Goal: Complete application form: Complete application form

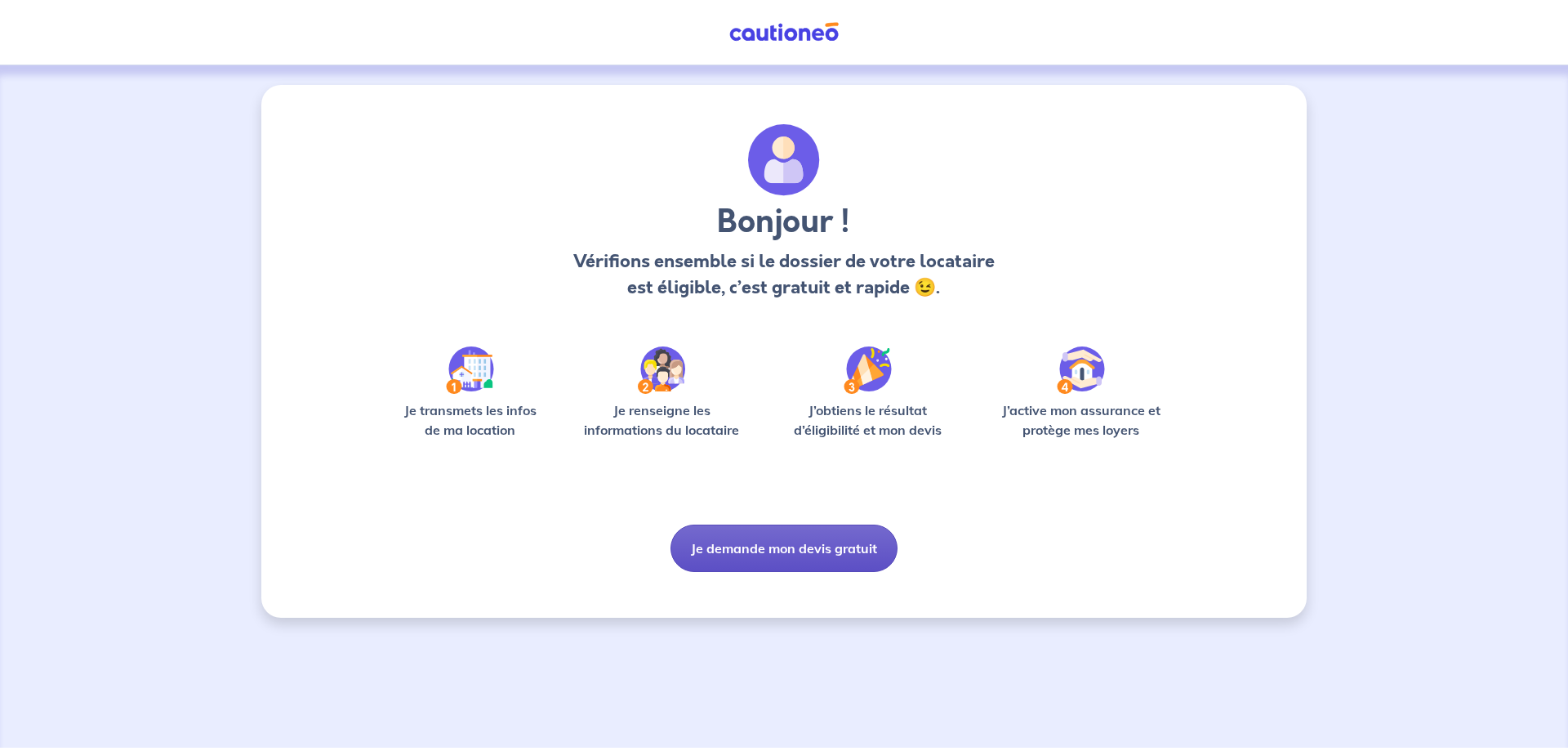
click at [799, 550] on button "Je demande mon devis gratuit" at bounding box center [784, 548] width 227 height 48
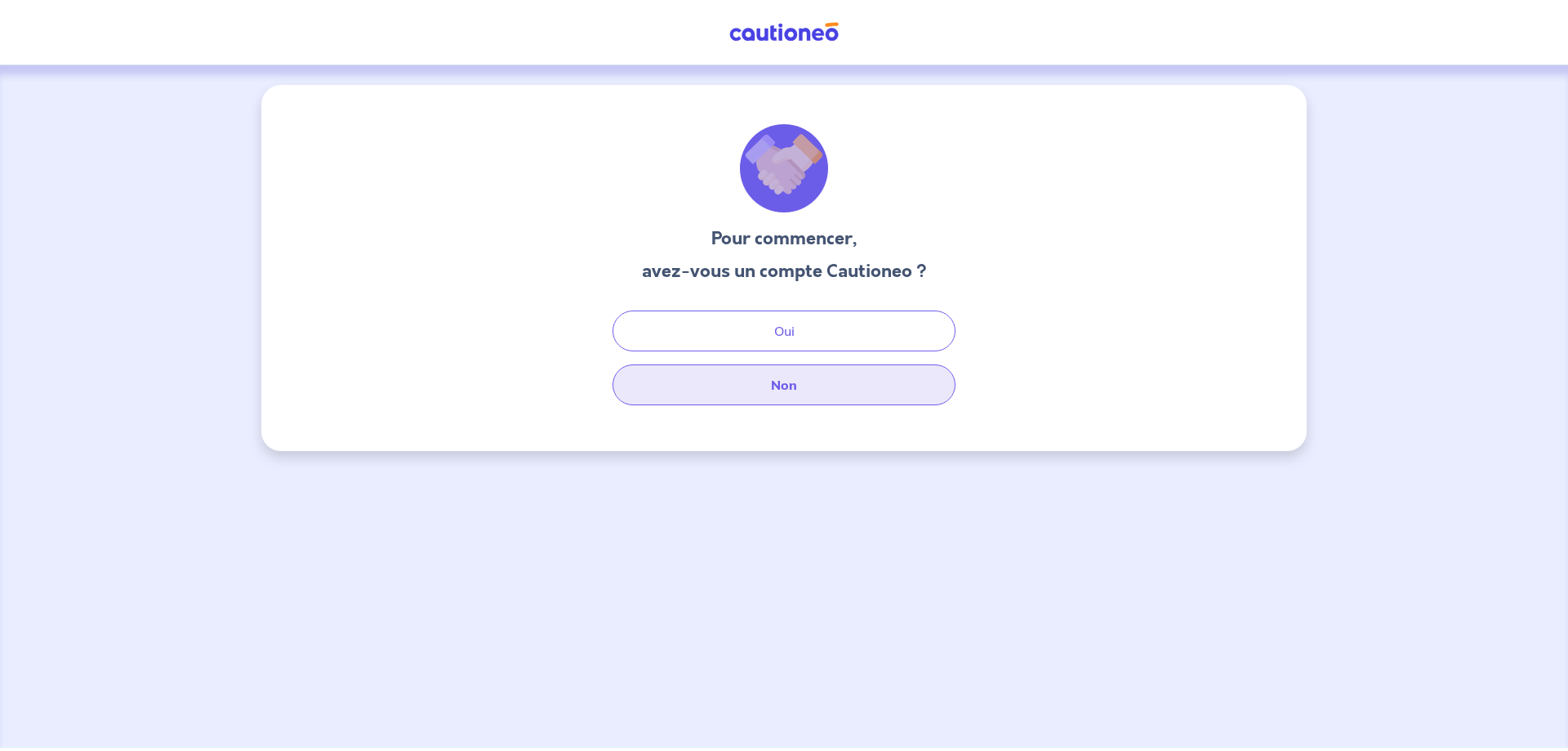
click at [812, 401] on button "Non" at bounding box center [784, 385] width 343 height 41
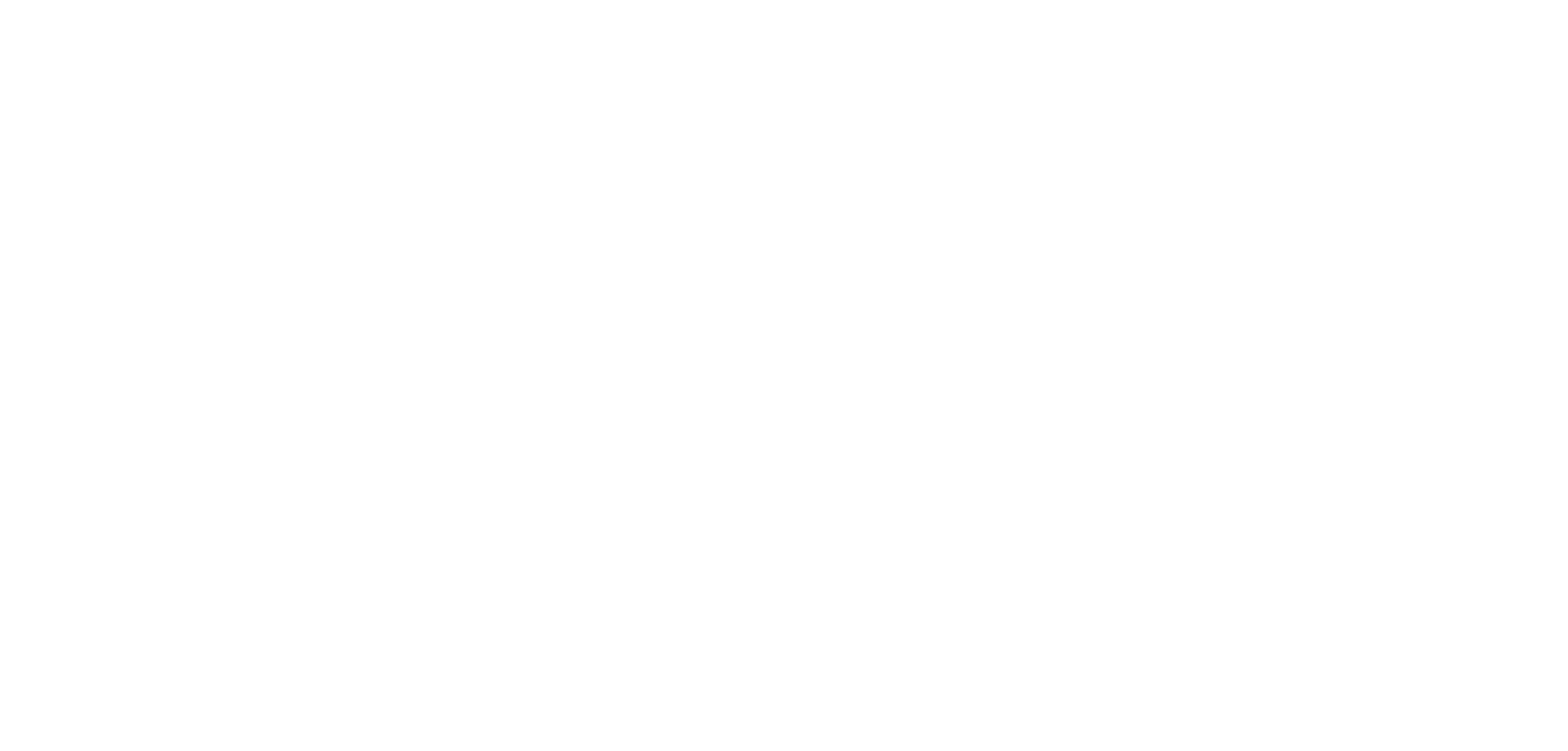
select select "FR"
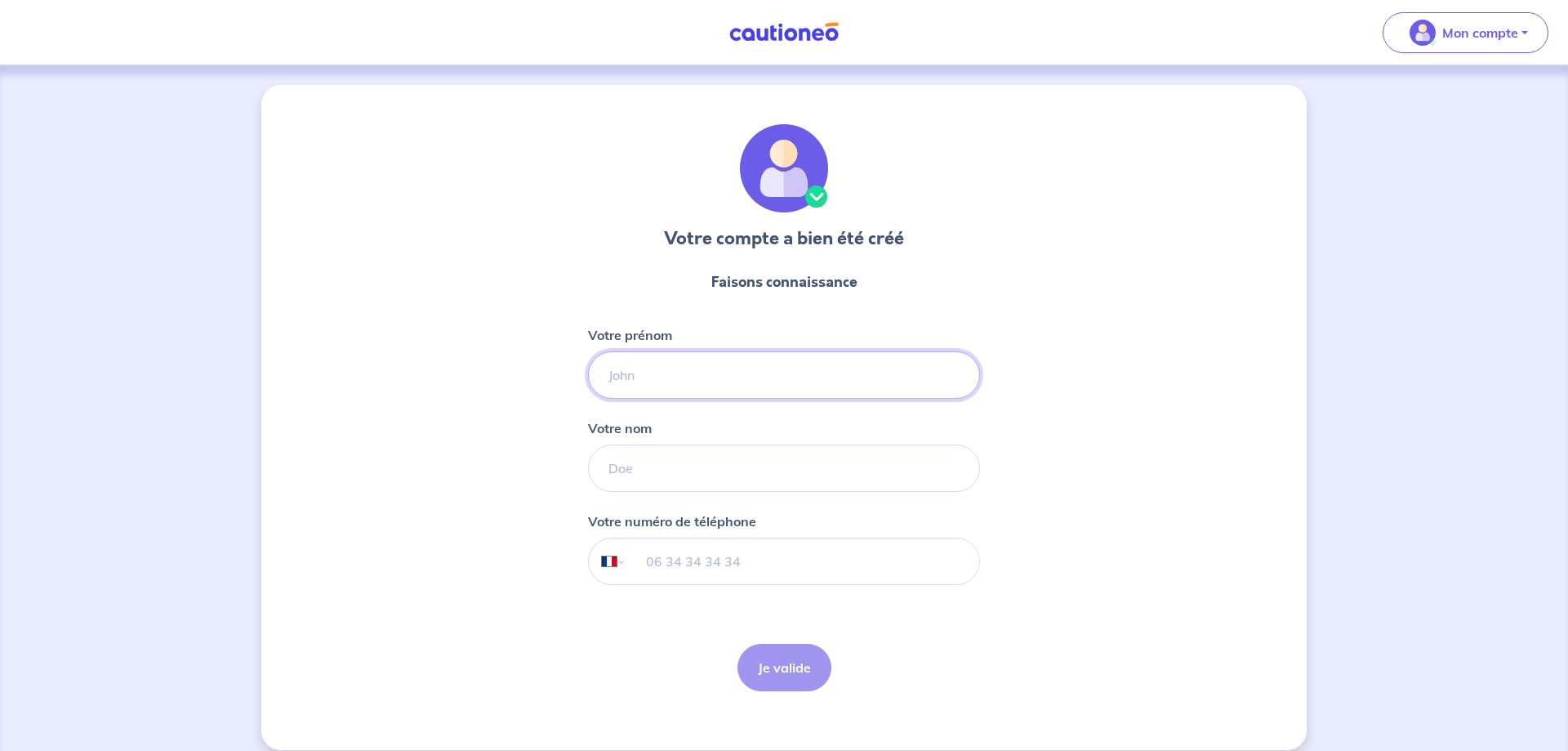
click at [737, 381] on input "Votre prénom" at bounding box center [783, 375] width 392 height 48
type input "[PERSON_NAME]"
type input "EDWIGE"
click at [807, 554] on input "tel" at bounding box center [802, 561] width 353 height 46
type input "07 66 09 09 34"
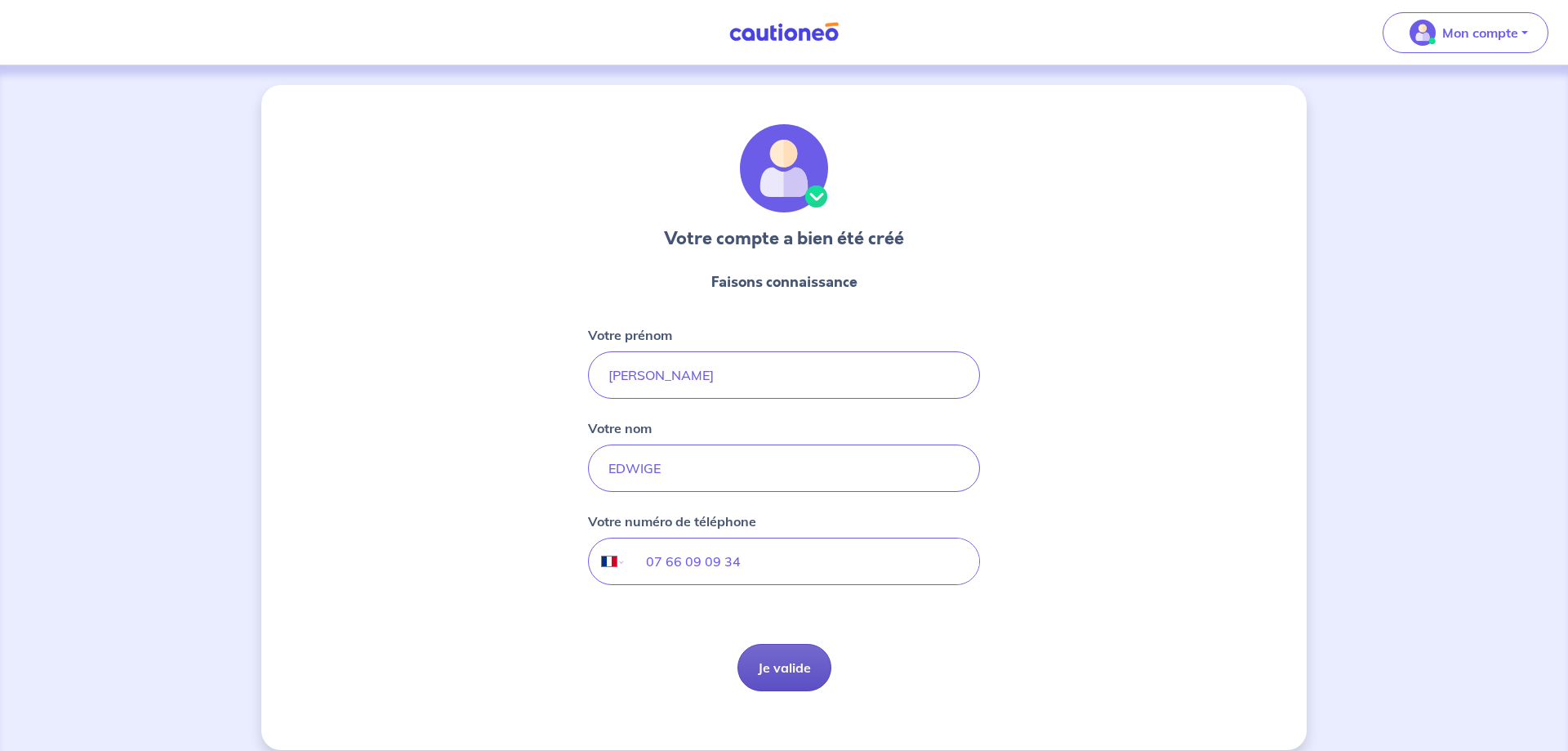
click at [760, 662] on button "Je valide" at bounding box center [784, 667] width 94 height 48
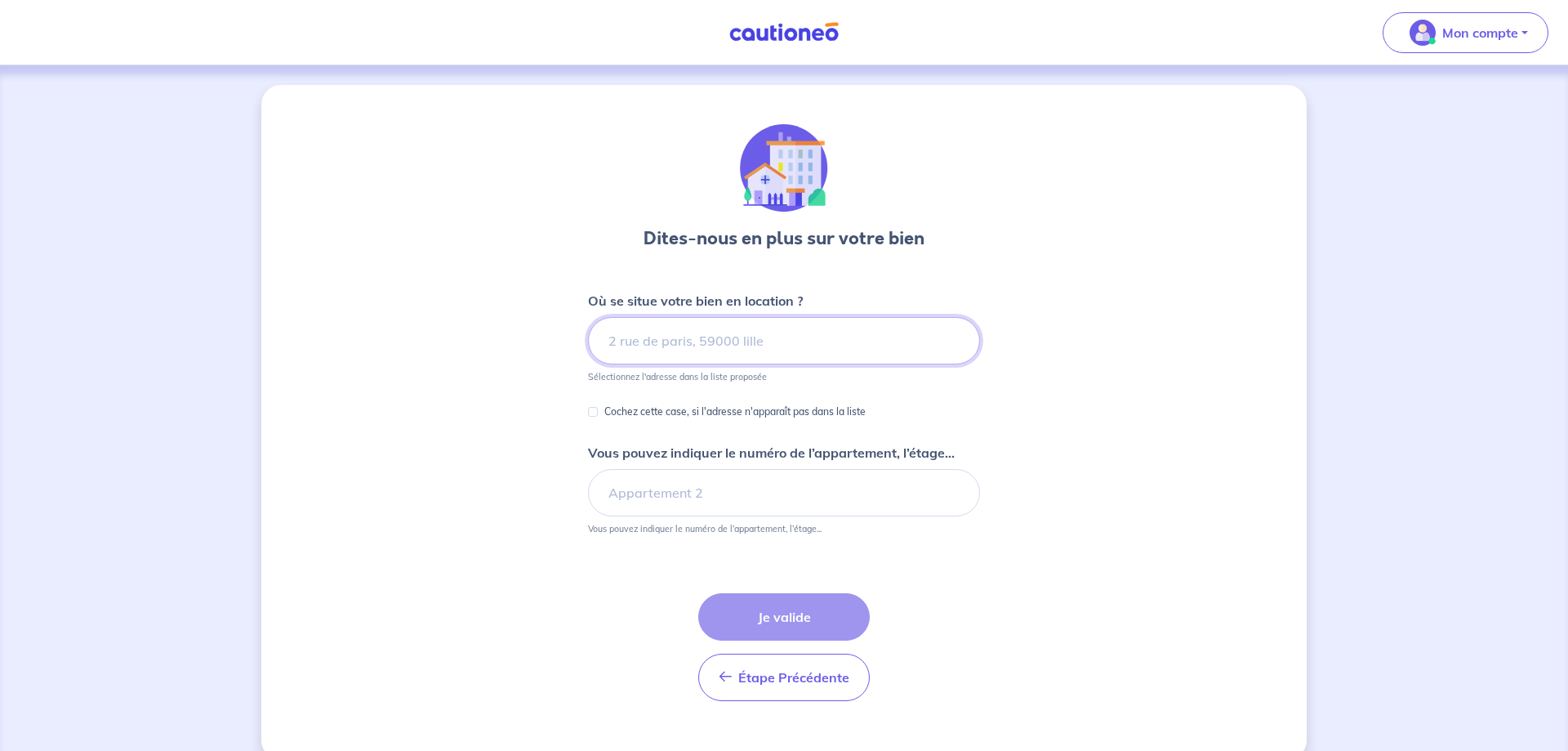
click at [706, 345] on input at bounding box center [783, 340] width 392 height 48
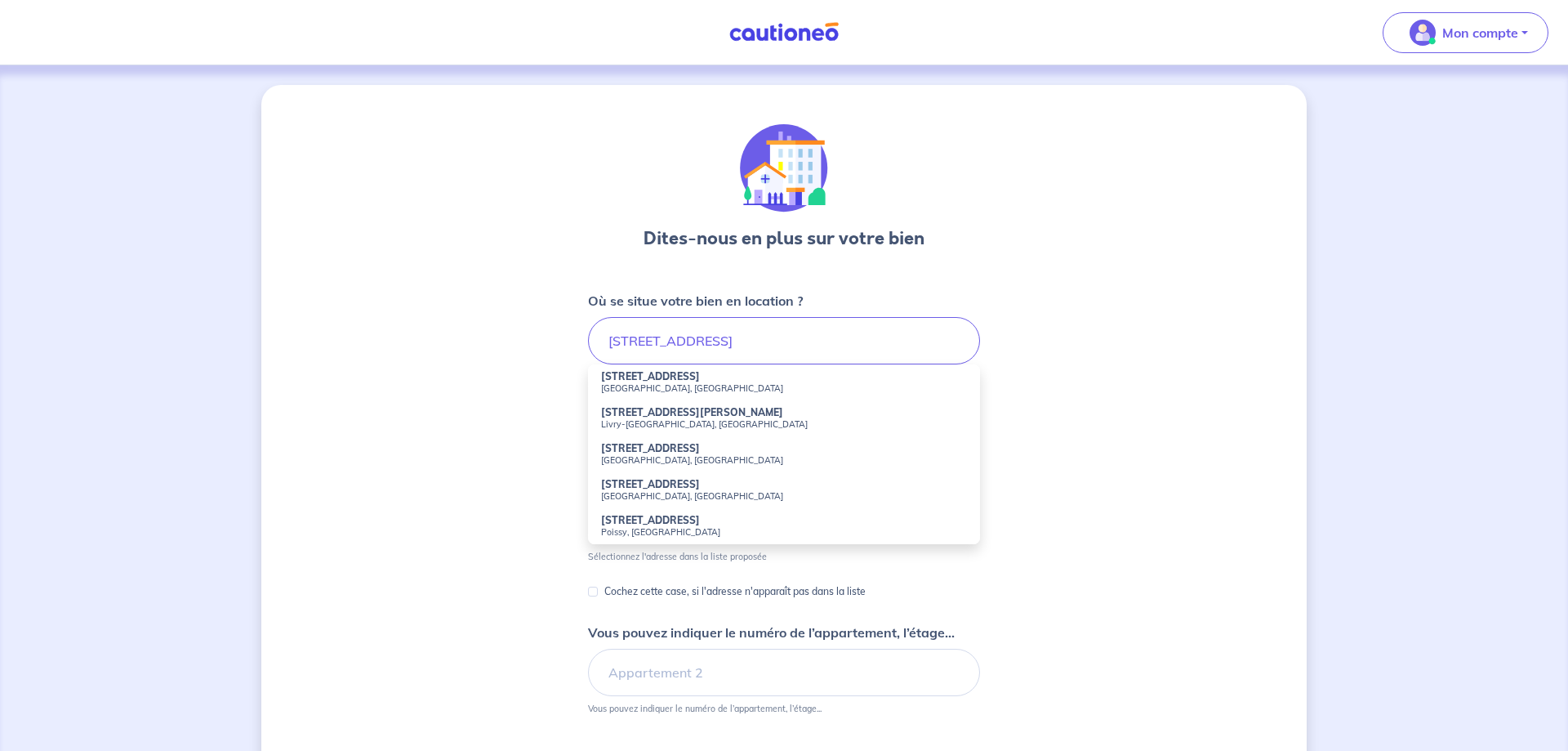
click at [662, 419] on small "Livry-[GEOGRAPHIC_DATA], [GEOGRAPHIC_DATA]" at bounding box center [784, 424] width 366 height 12
type input "[STREET_ADDRESS][PERSON_NAME]"
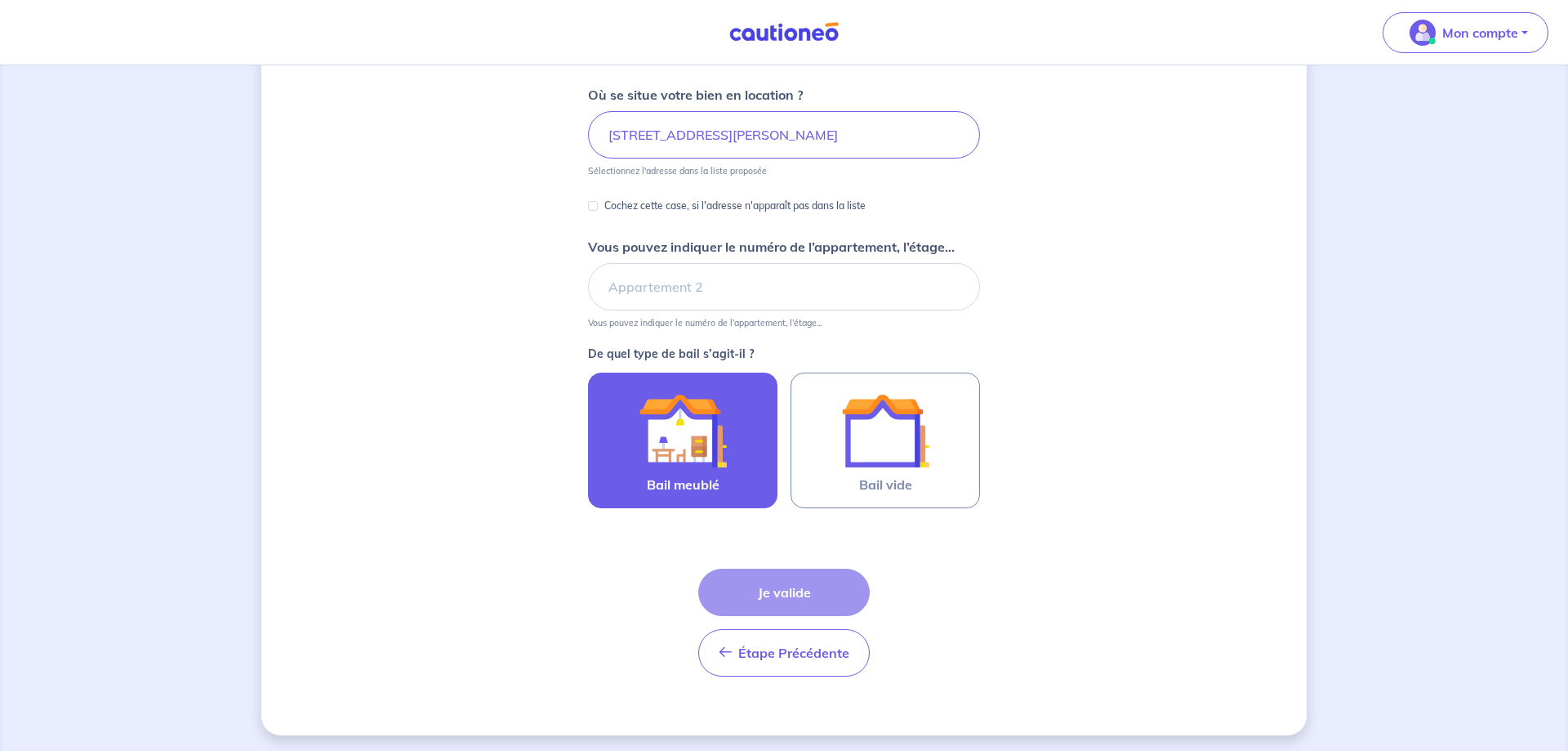
scroll to position [210, 0]
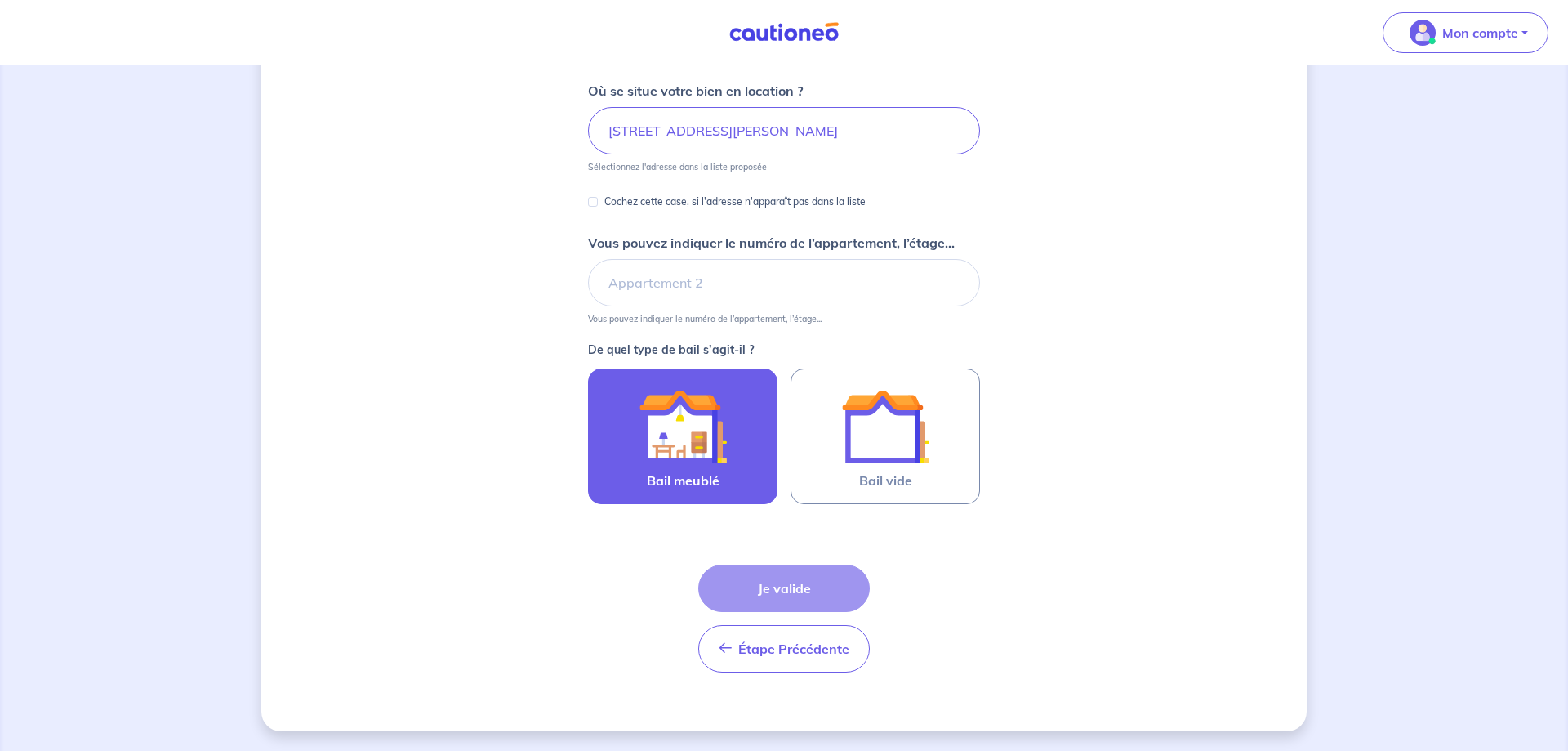
click at [698, 449] on img at bounding box center [683, 427] width 89 height 89
click at [0, 0] on input "Bail meublé" at bounding box center [0, 0] width 0 height 0
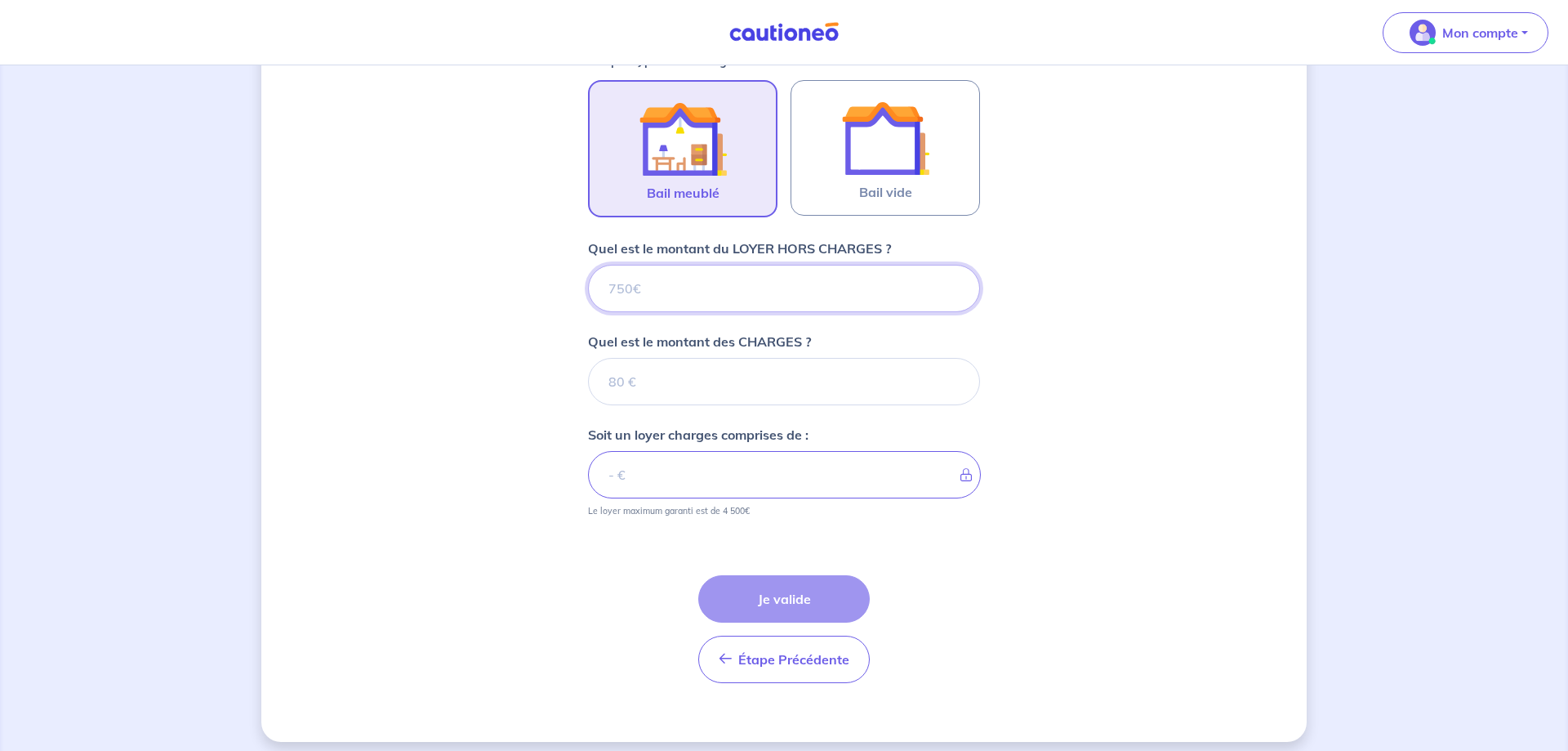
scroll to position [509, 0]
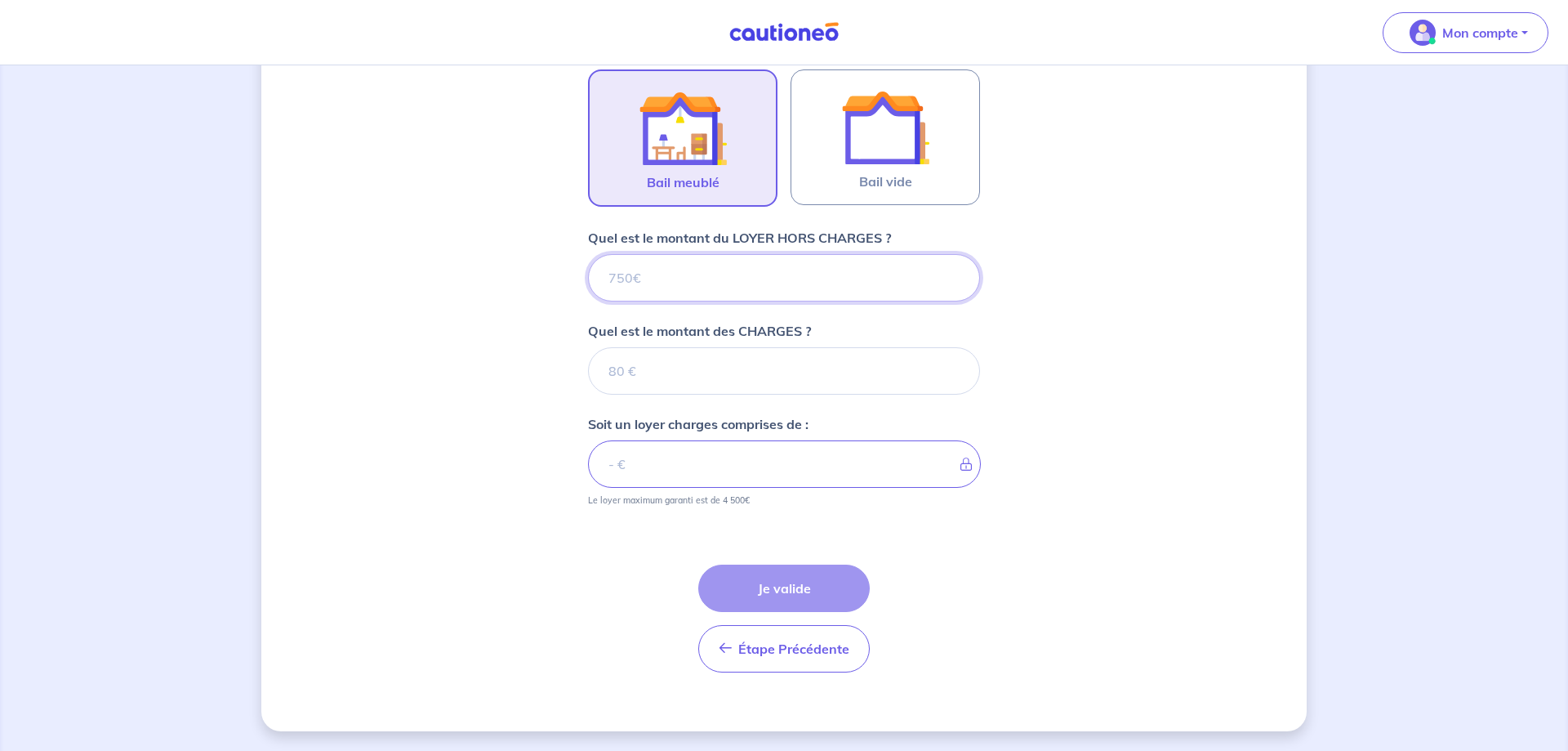
click at [634, 278] on input "Quel est le montant du LOYER HORS CHARGES ?" at bounding box center [783, 278] width 392 height 48
click at [676, 371] on input "Quel est le montant des CHARGES ?" at bounding box center [783, 370] width 392 height 48
type input "215"
click at [754, 277] on input "Quel est le montant du LOYER HORS CHARGES ?" at bounding box center [783, 278] width 392 height 48
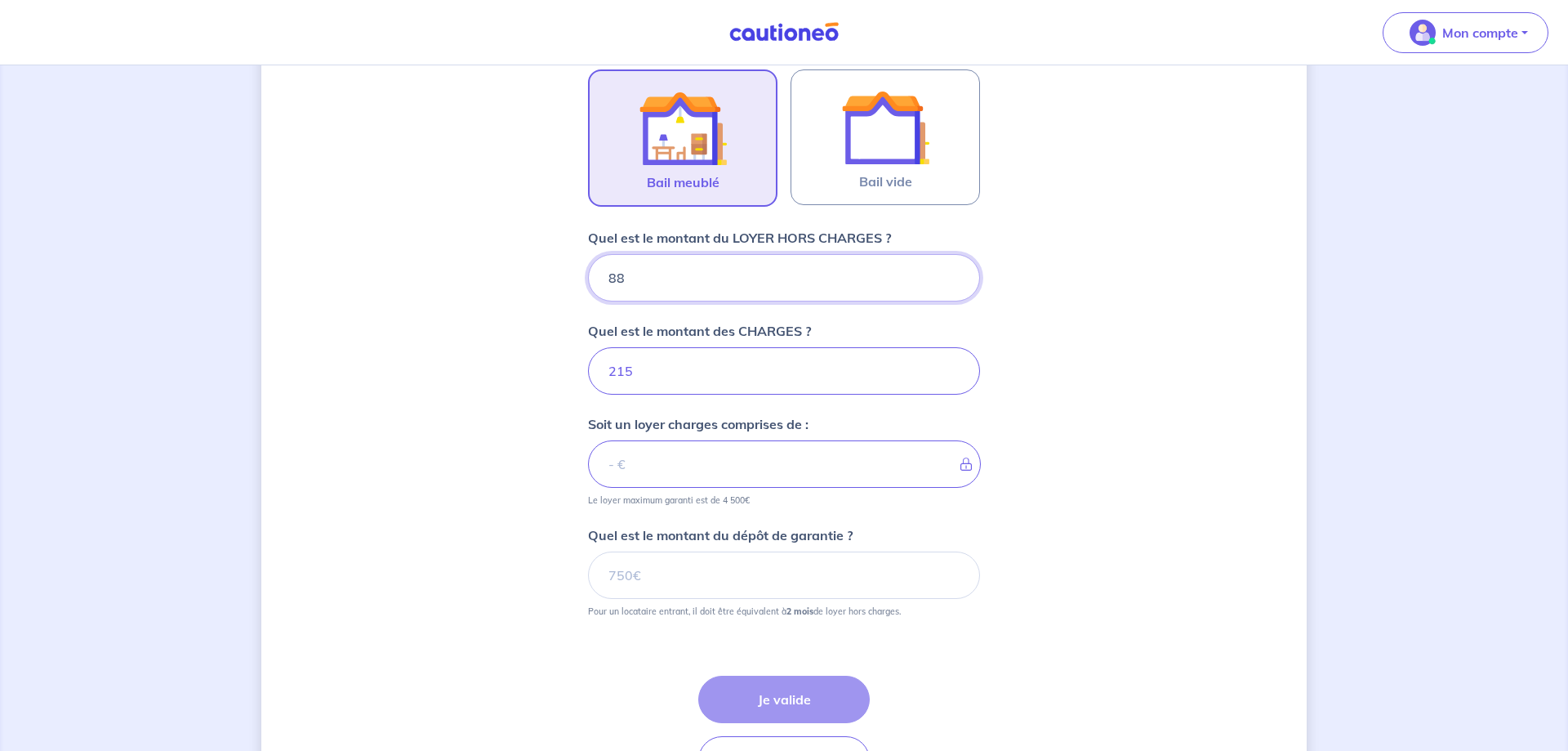
type input "880"
type input "1095"
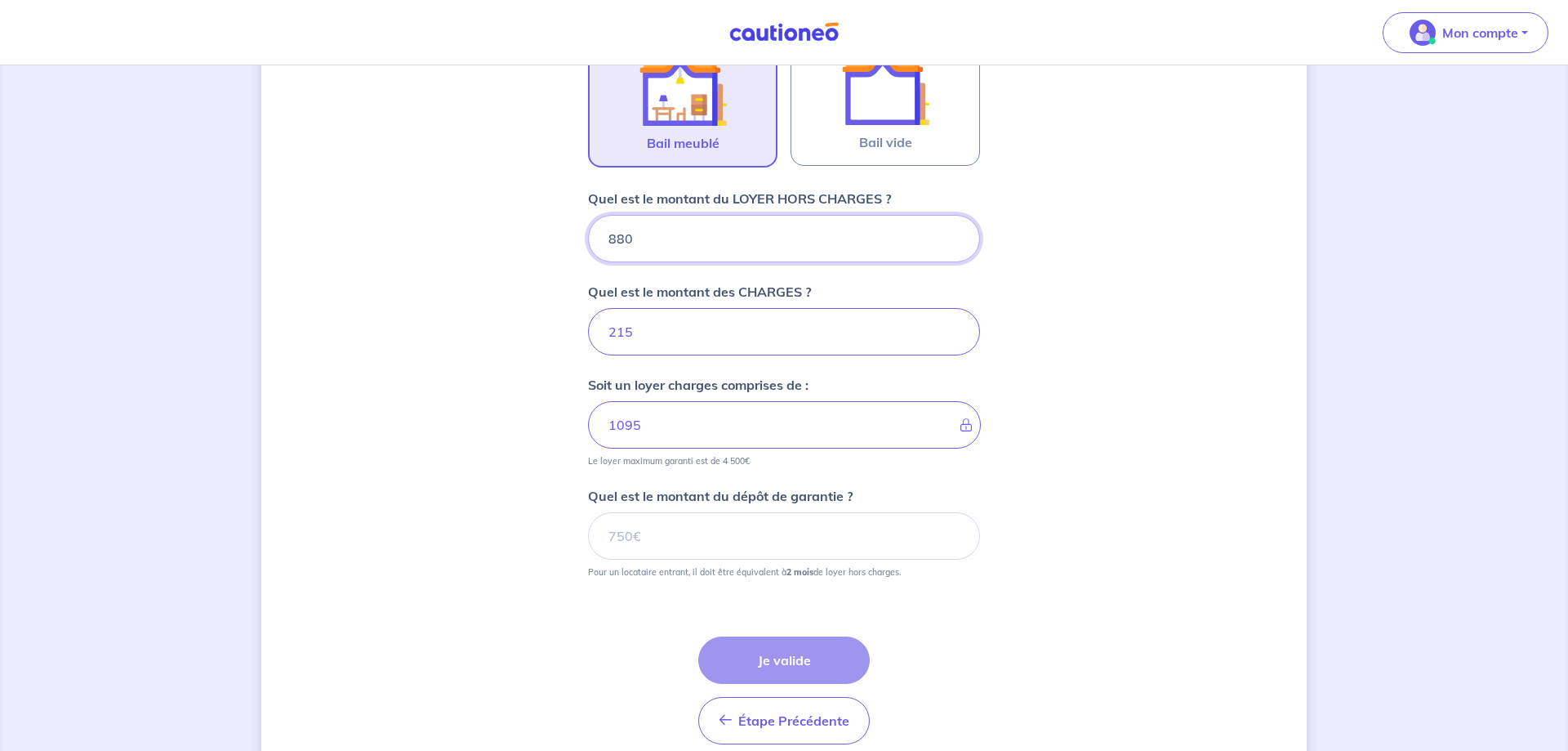
scroll to position [592, 0]
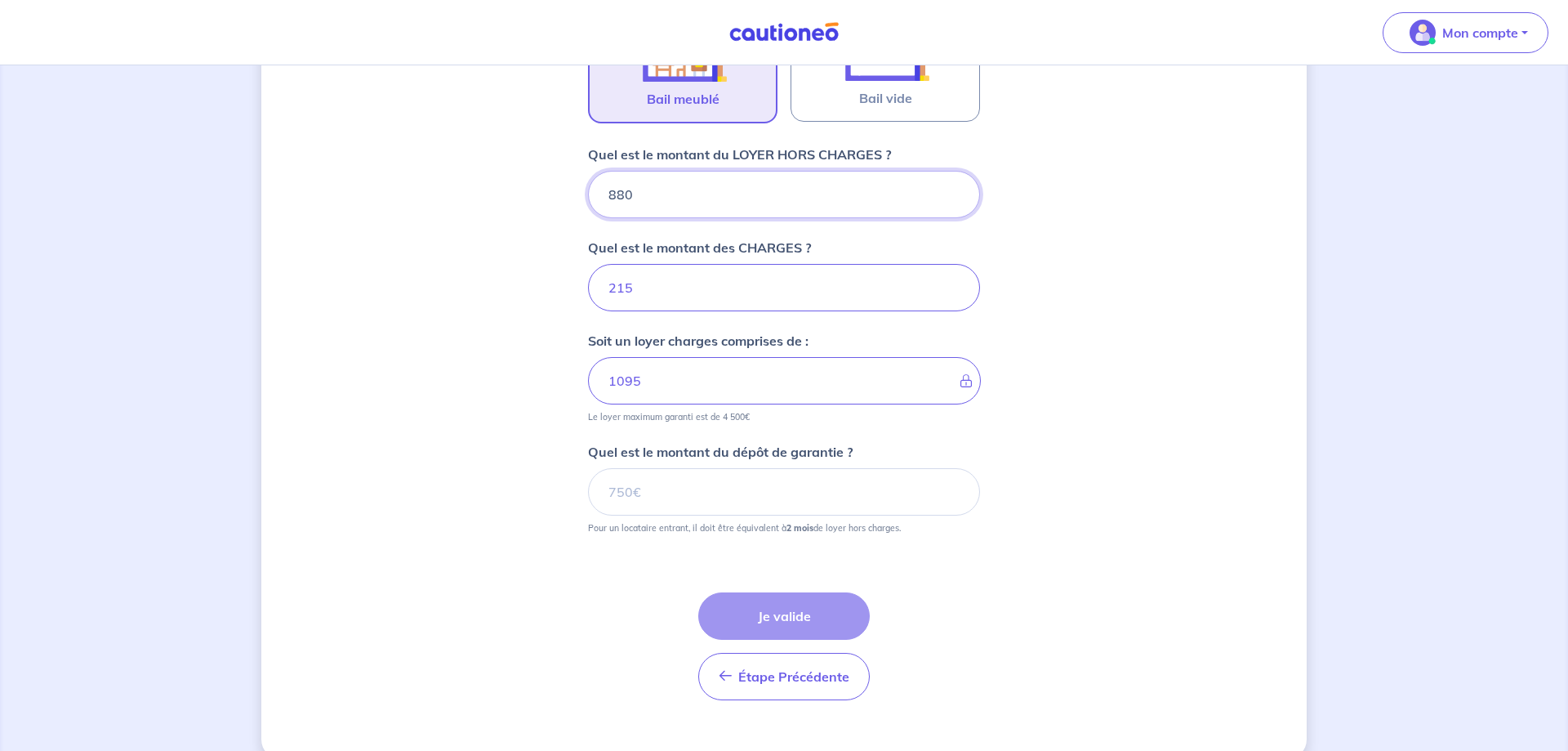
type input "880"
click at [713, 489] on input "Quel est le montant du dépôt de garantie ?" at bounding box center [783, 492] width 392 height 48
click at [730, 502] on input "Quel est le montant du dépôt de garantie ?" at bounding box center [783, 492] width 392 height 48
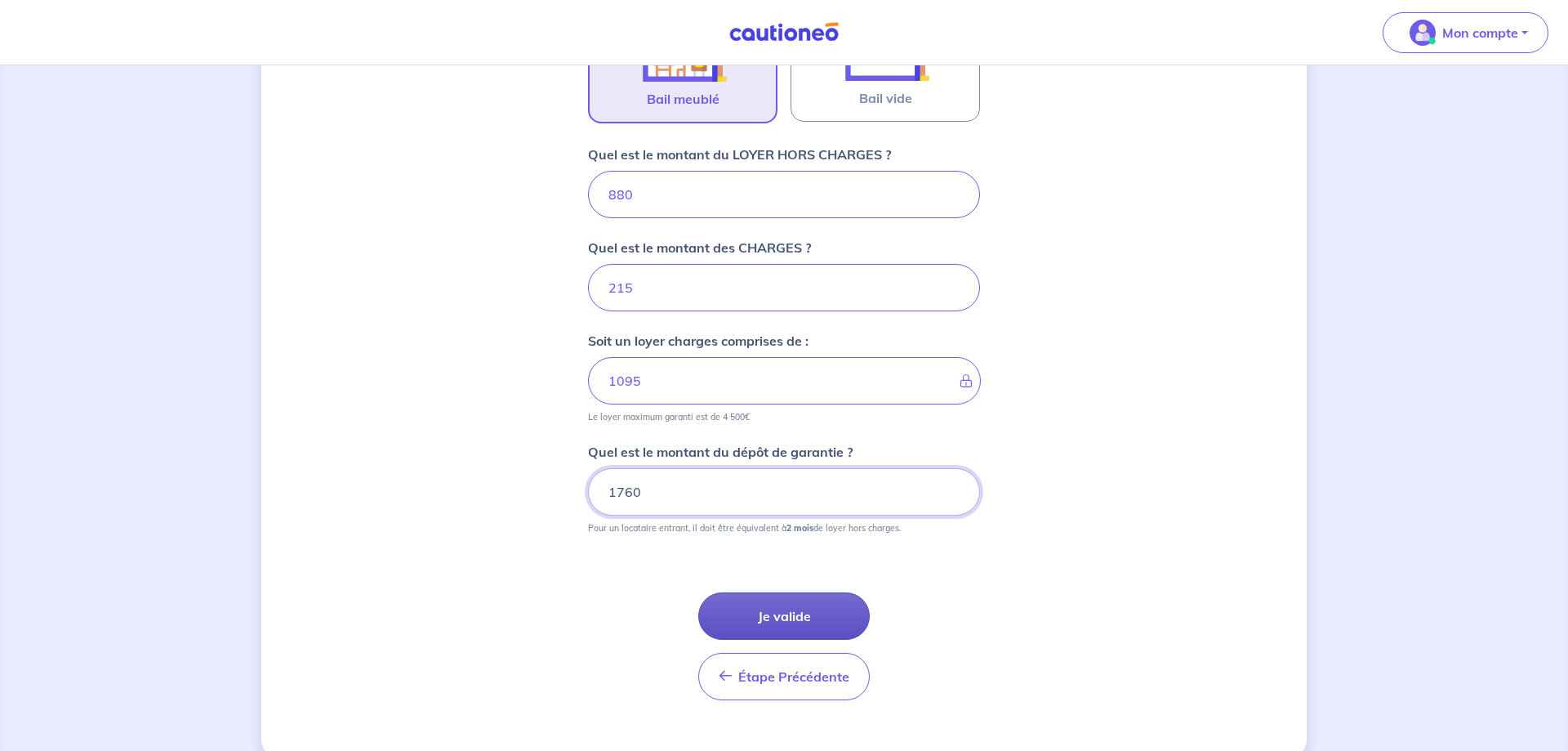
type input "1760"
click at [801, 616] on button "Je valide" at bounding box center [783, 616] width 171 height 48
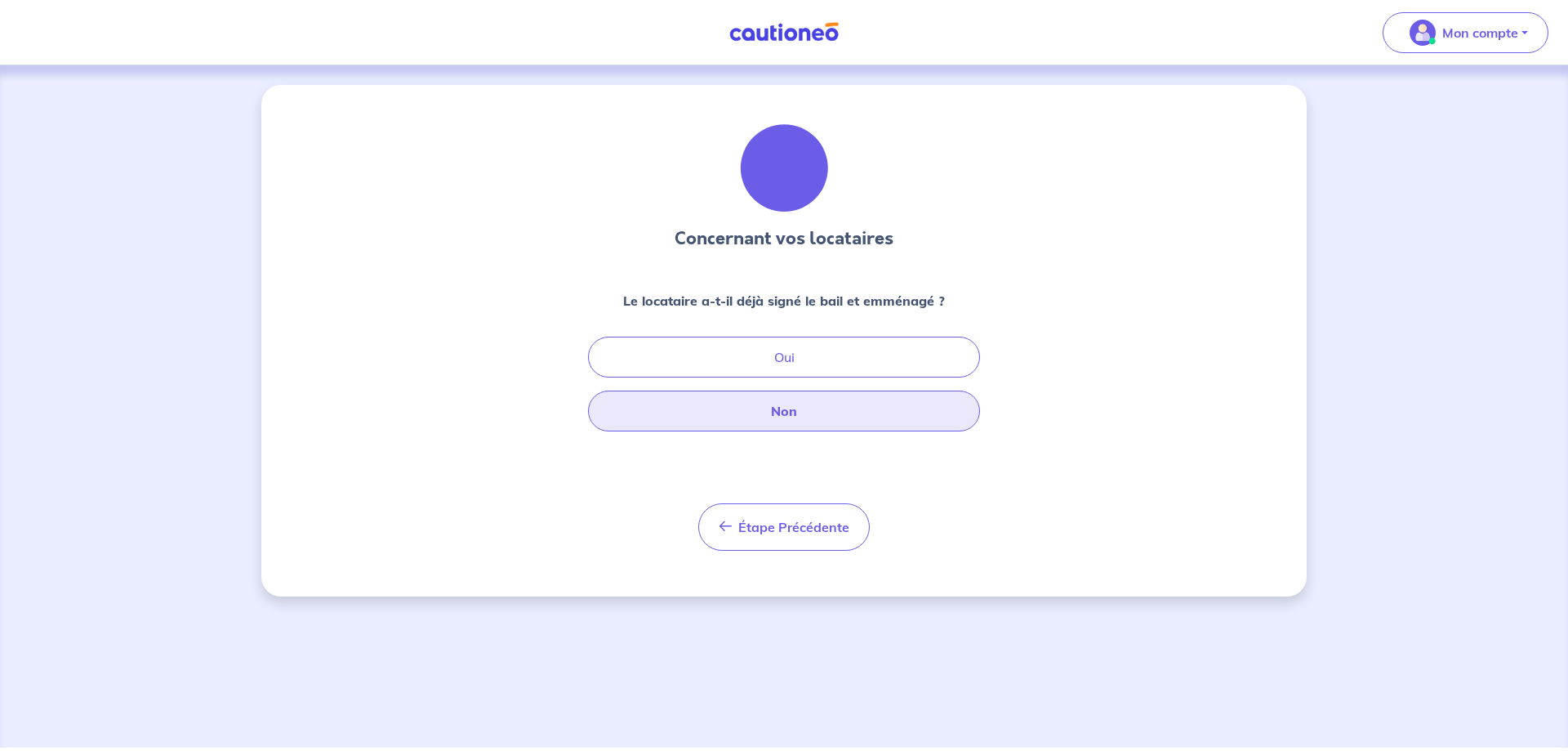
click at [791, 414] on button "Non" at bounding box center [783, 411] width 392 height 41
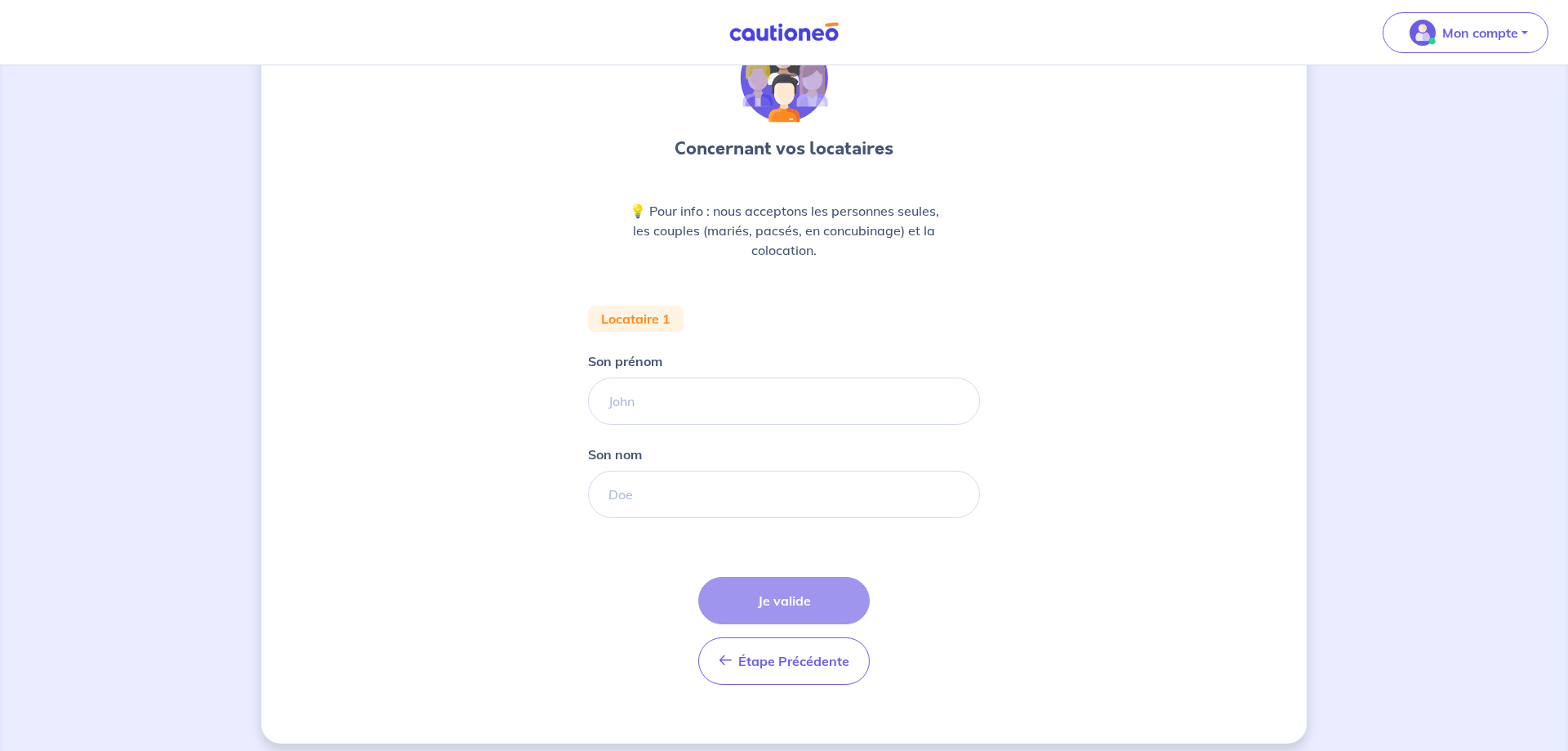
scroll to position [102, 0]
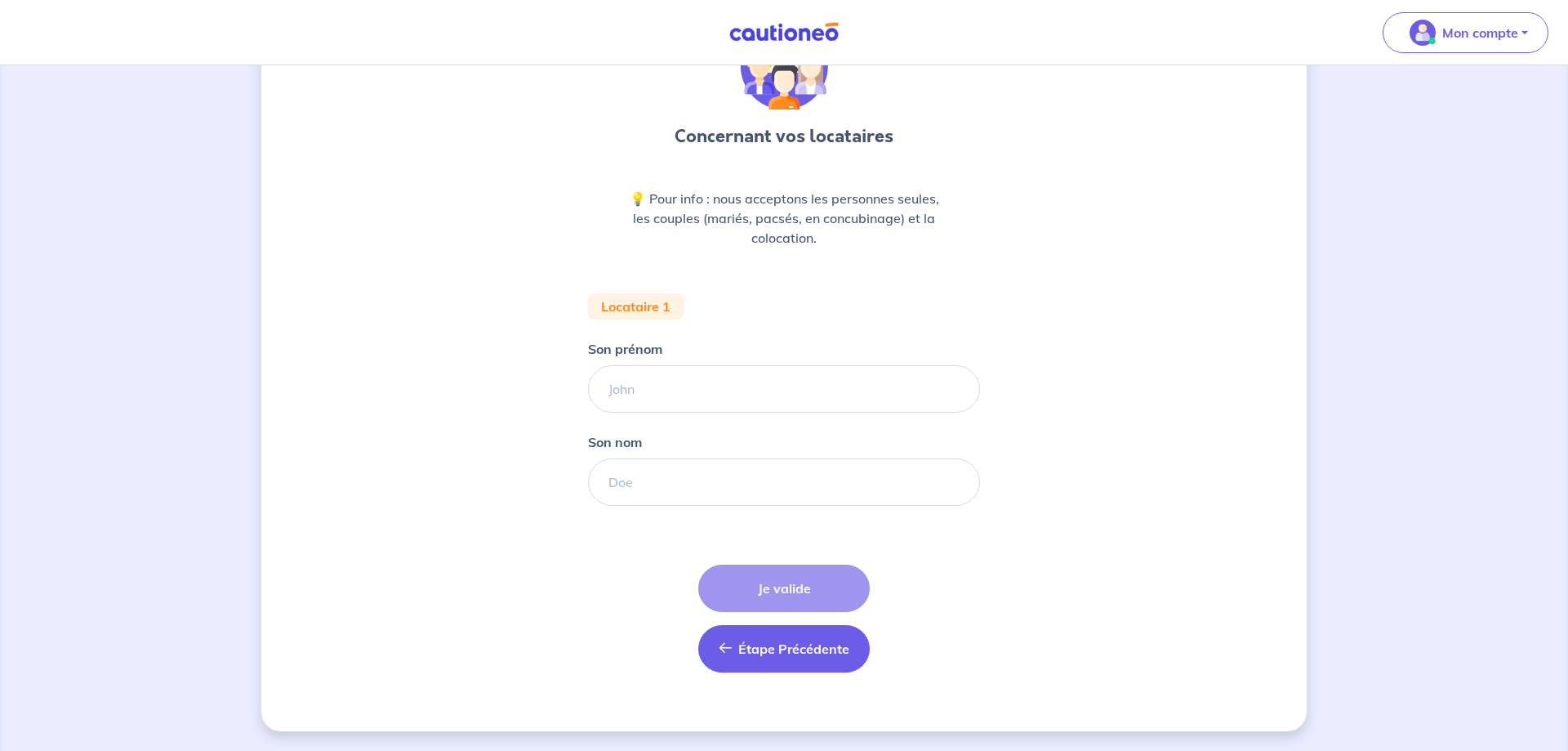
click at [779, 652] on span "Étape Précédente" at bounding box center [793, 649] width 111 height 17
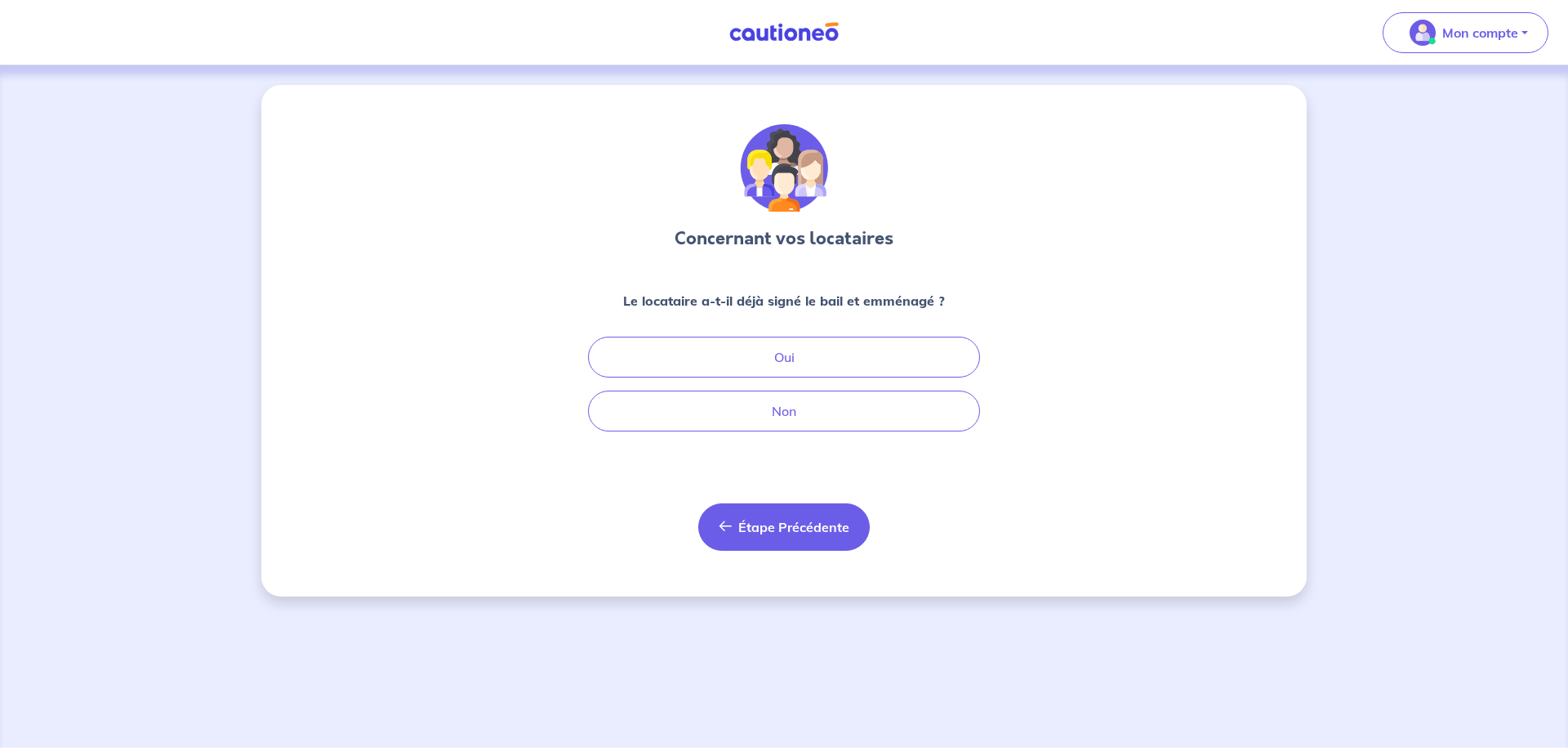
click at [780, 537] on button "Étape Précédente Précédent" at bounding box center [783, 527] width 171 height 48
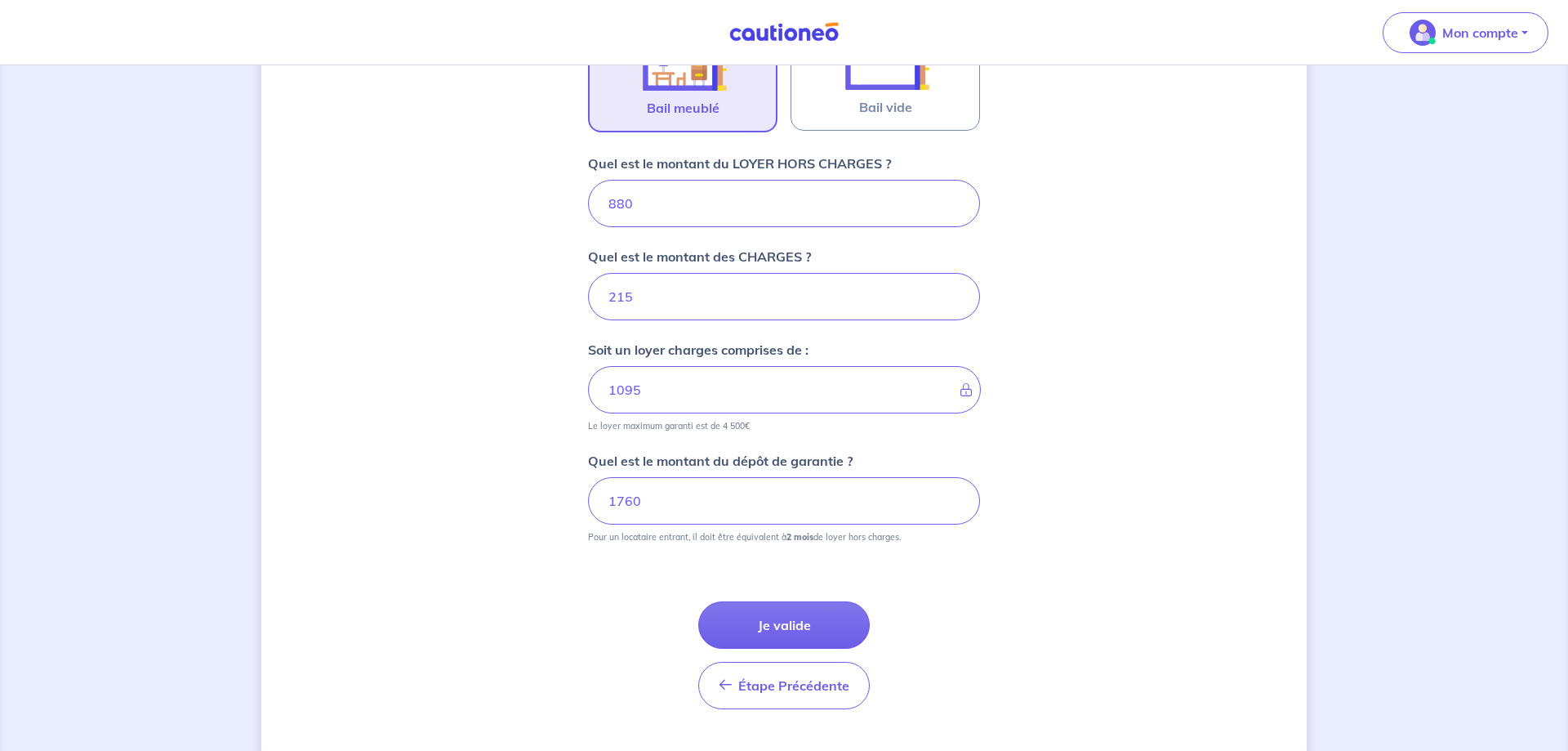
scroll to position [621, 0]
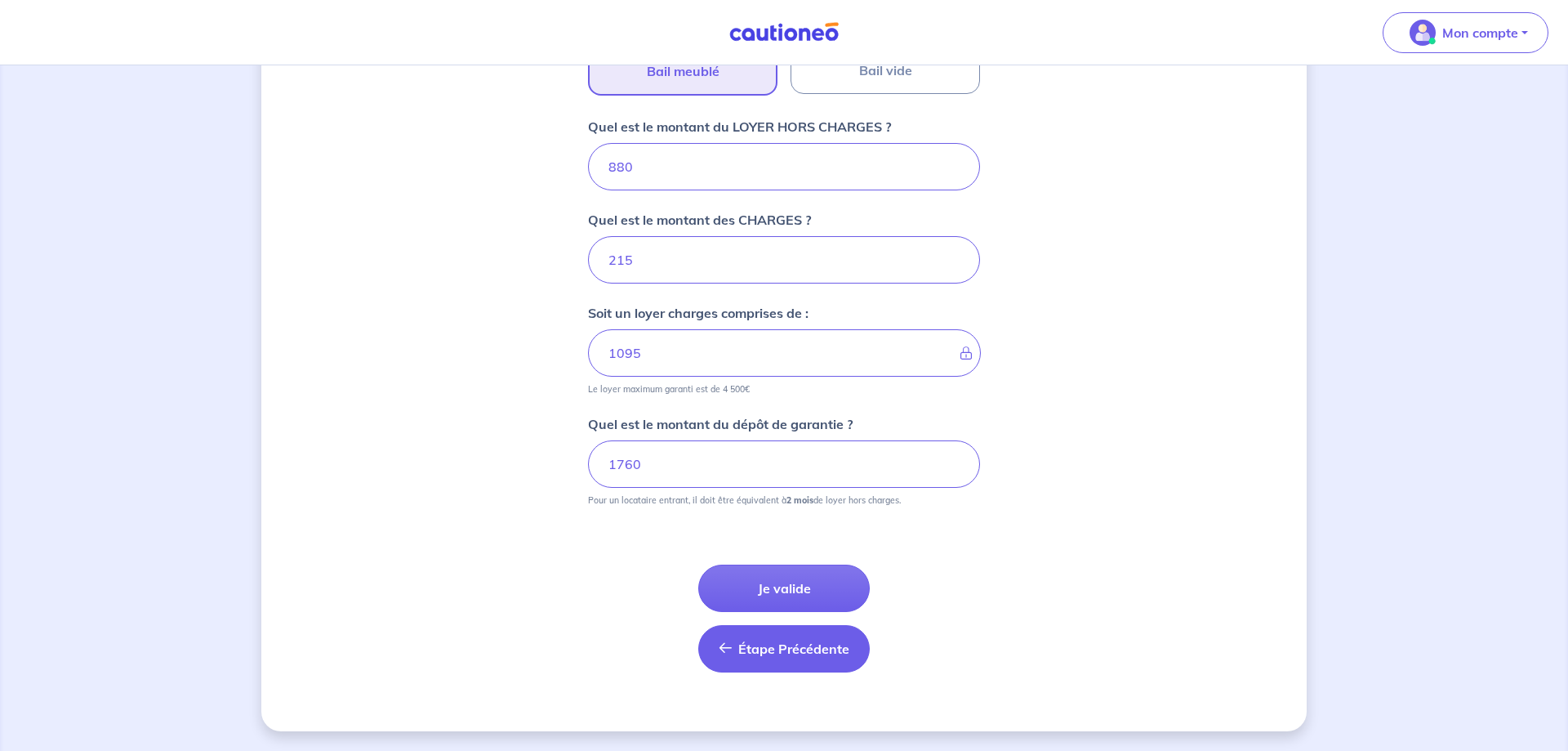
click at [757, 646] on span "Étape Précédente" at bounding box center [793, 649] width 111 height 17
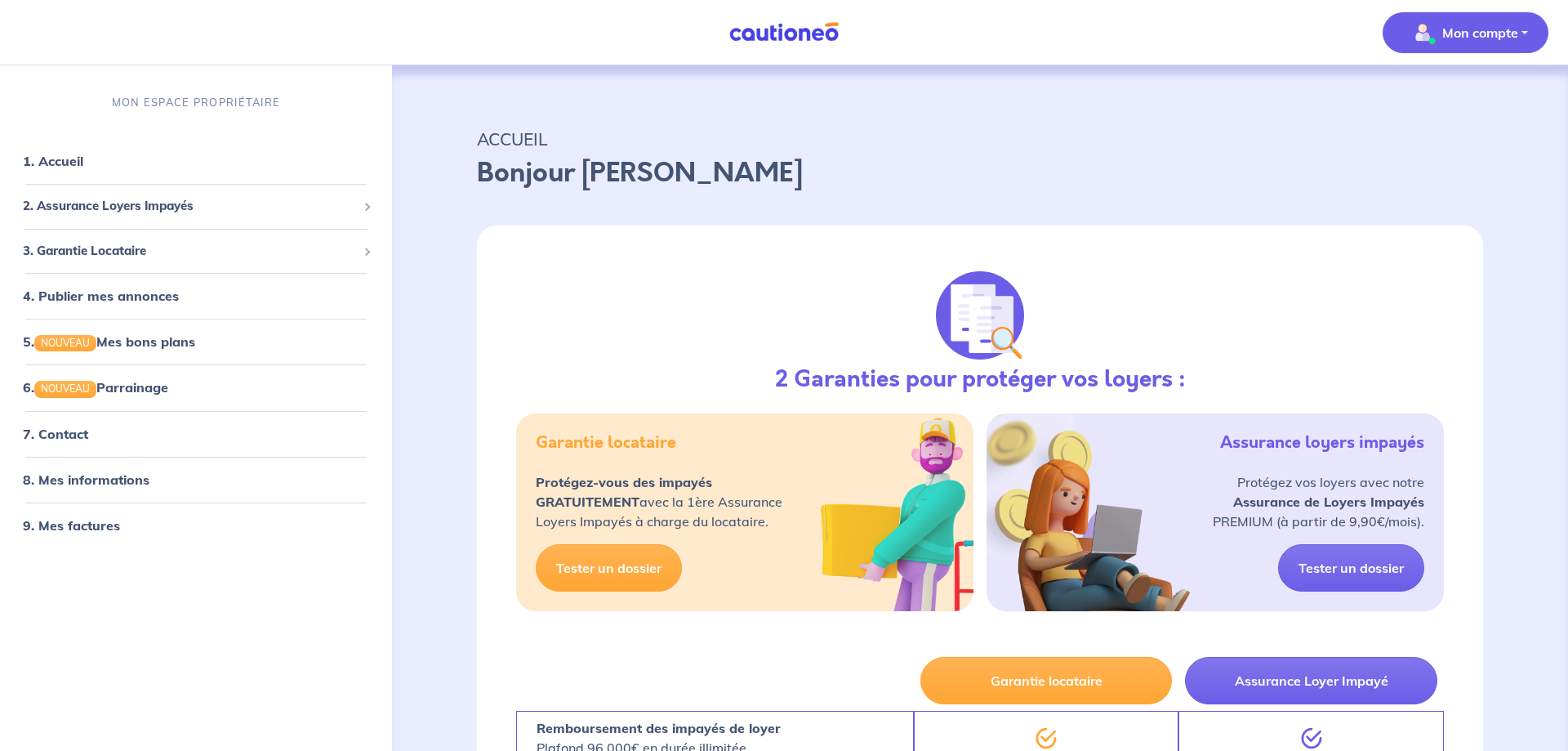
click at [1523, 29] on button "Mon compte" at bounding box center [1465, 33] width 165 height 41
